Goal: Entertainment & Leisure: Consume media (video, audio)

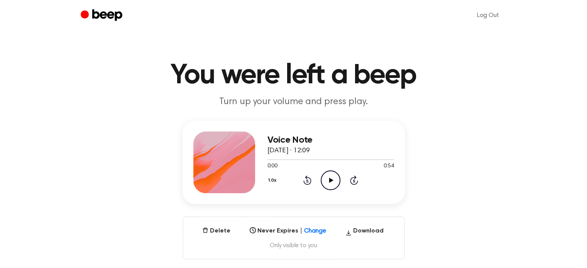
click at [326, 182] on icon "Play Audio" at bounding box center [331, 181] width 20 height 20
click at [337, 179] on icon "Pause Audio" at bounding box center [331, 181] width 20 height 20
click at [337, 179] on icon "Play Audio" at bounding box center [331, 181] width 20 height 20
click at [330, 177] on icon "Play Audio" at bounding box center [331, 181] width 20 height 20
click at [333, 178] on icon "Play Audio" at bounding box center [331, 181] width 20 height 20
